Goal: Task Accomplishment & Management: Use online tool/utility

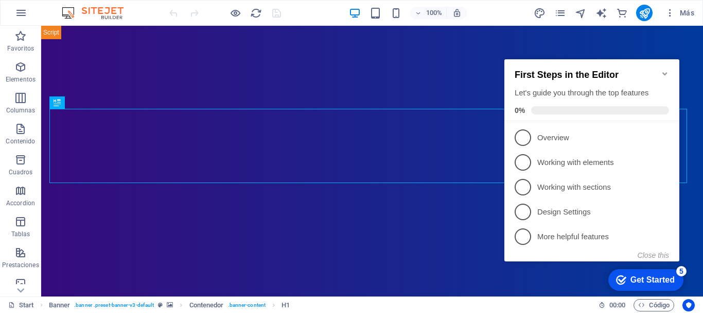
click at [668, 70] on icon "Minimize checklist" at bounding box center [665, 74] width 8 height 8
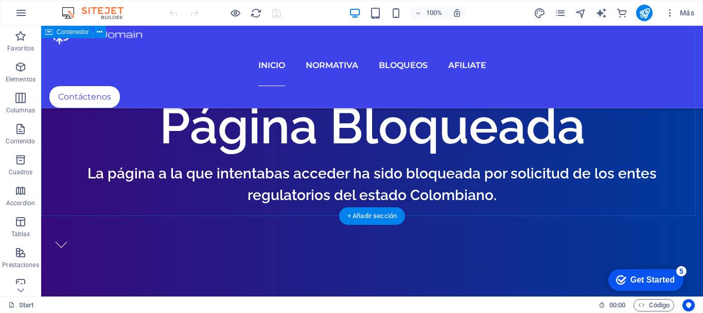
scroll to position [412, 0]
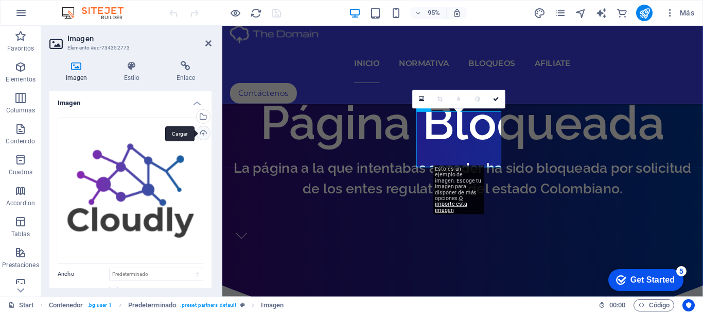
click at [200, 131] on div "Cargar" at bounding box center [202, 133] width 15 height 15
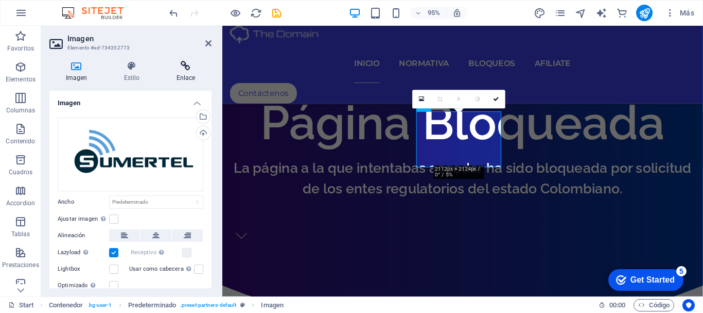
click at [187, 66] on icon at bounding box center [185, 66] width 51 height 10
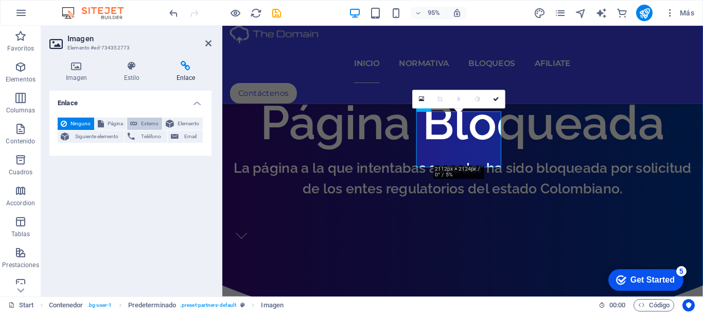
click at [147, 124] on span "Externo" at bounding box center [150, 123] width 19 height 12
select select "blank"
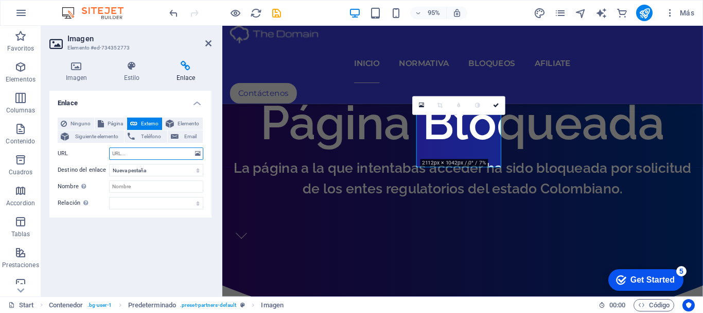
paste input "[URL][DOMAIN_NAME]"
type input "[URL][DOMAIN_NAME]"
click at [278, 14] on icon "save" at bounding box center [277, 13] width 12 height 12
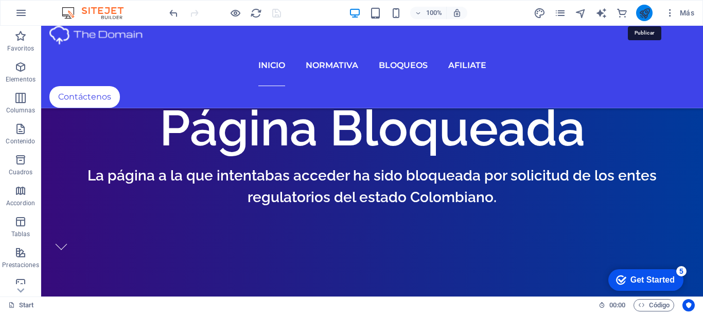
click at [646, 14] on icon "publish" at bounding box center [645, 13] width 12 height 12
